Goal: Task Accomplishment & Management: Use online tool/utility

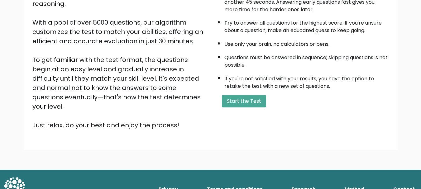
scroll to position [62, 0]
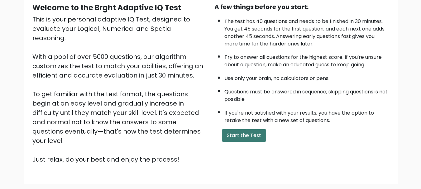
click at [232, 134] on button "Start the Test" at bounding box center [244, 135] width 44 height 12
